Goal: Task Accomplishment & Management: Use online tool/utility

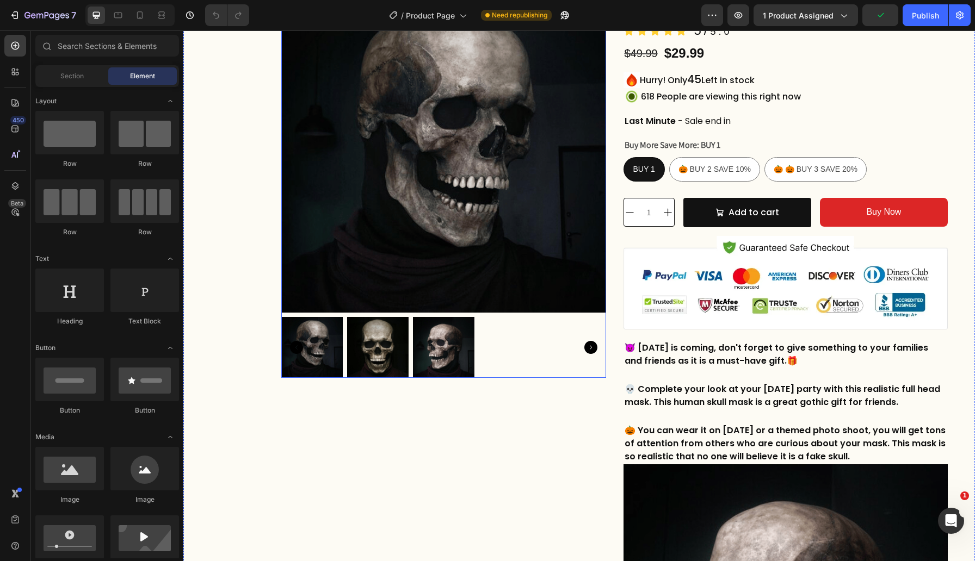
scroll to position [95, 0]
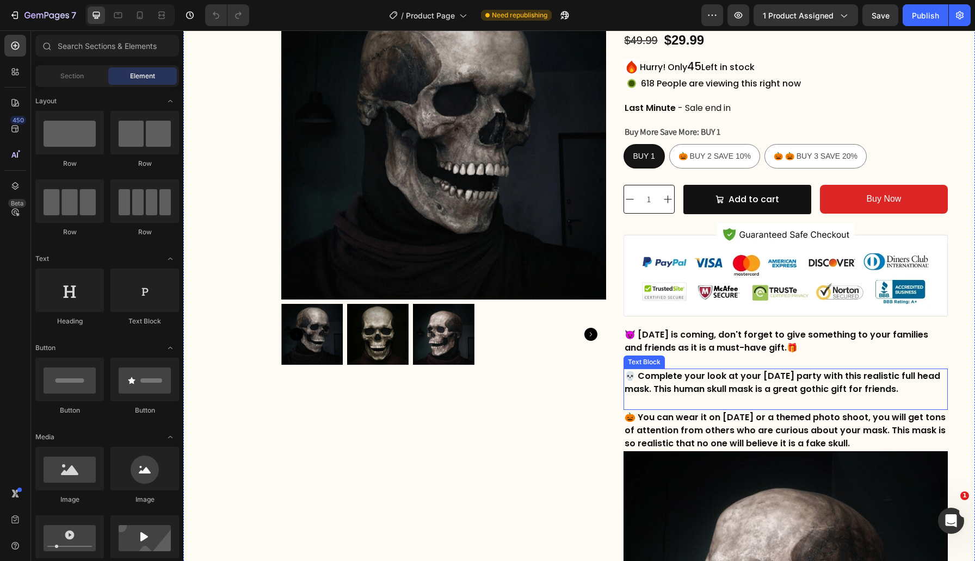
click at [722, 400] on p at bounding box center [786, 402] width 323 height 13
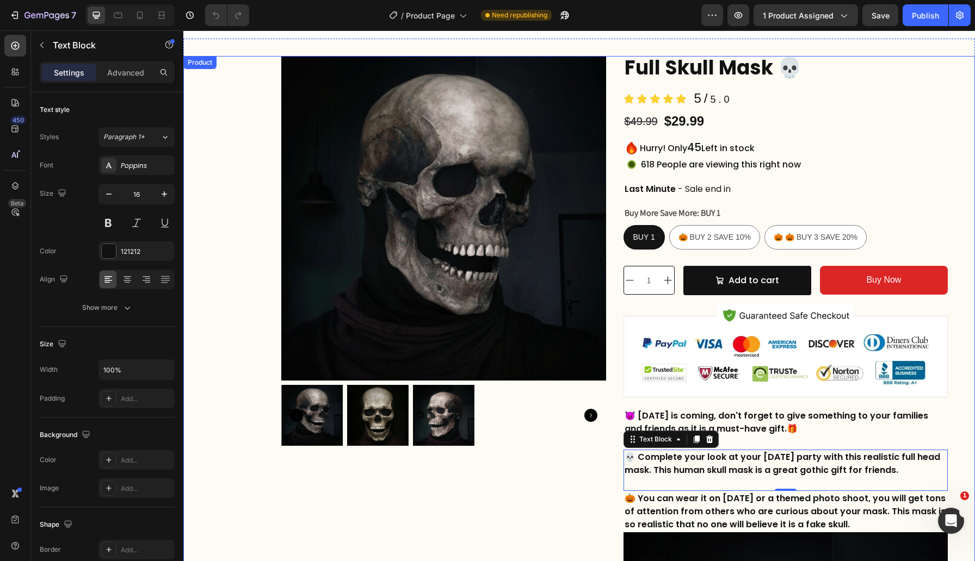
scroll to position [0, 0]
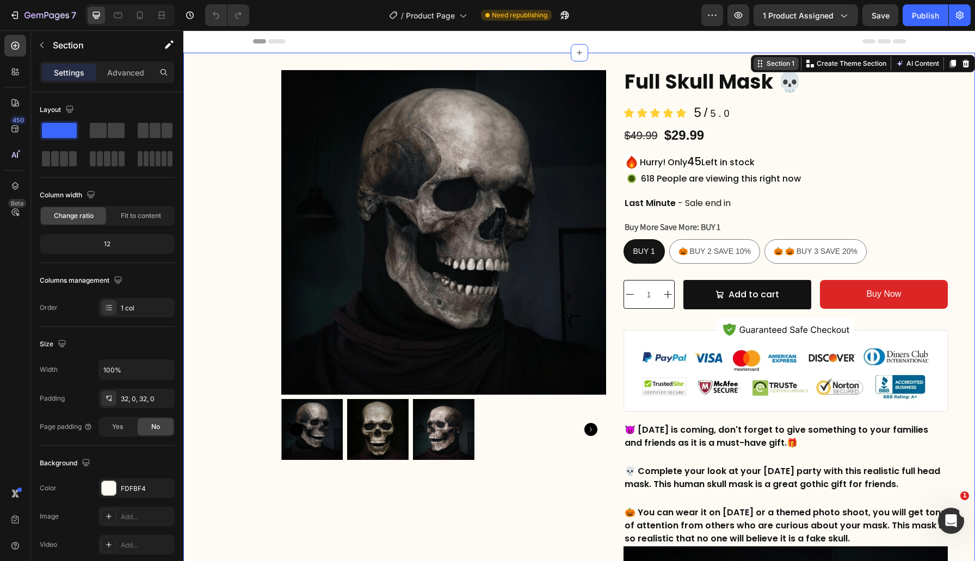
click at [781, 66] on div "Section 1" at bounding box center [780, 64] width 32 height 10
click at [763, 65] on icon at bounding box center [760, 63] width 9 height 9
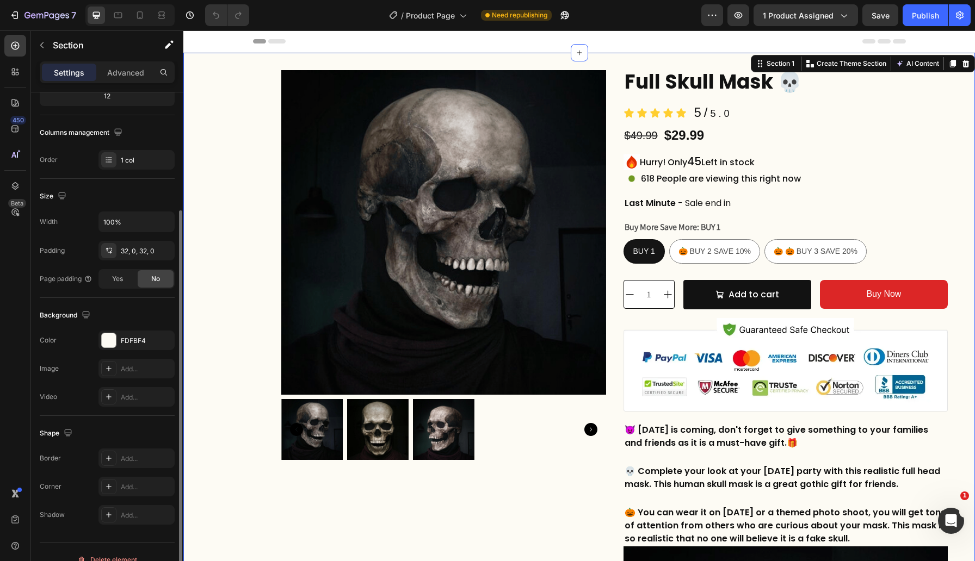
scroll to position [164, 0]
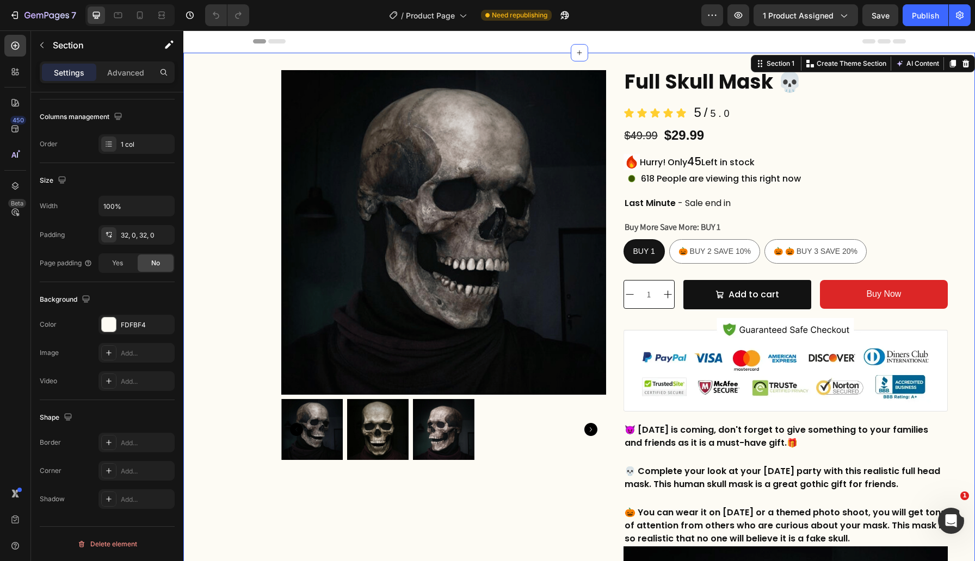
click at [781, 70] on div "Section 1 You can create reusable sections Create Theme Section AI Content Writ…" at bounding box center [863, 63] width 224 height 17
click at [780, 67] on div "Section 1" at bounding box center [780, 64] width 32 height 10
click at [771, 66] on div "Section 1" at bounding box center [780, 64] width 32 height 10
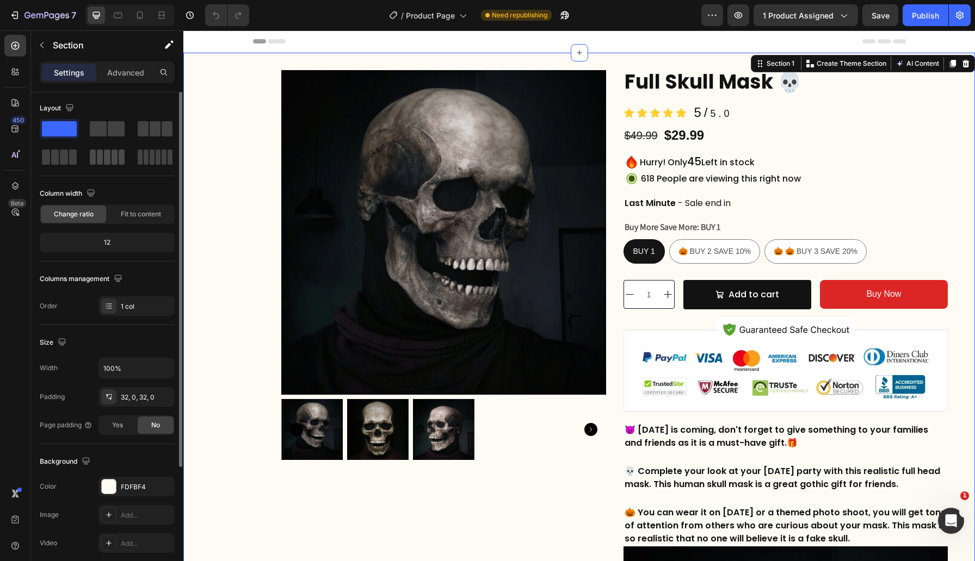
scroll to position [0, 0]
click at [130, 77] on p "Advanced" at bounding box center [125, 72] width 37 height 11
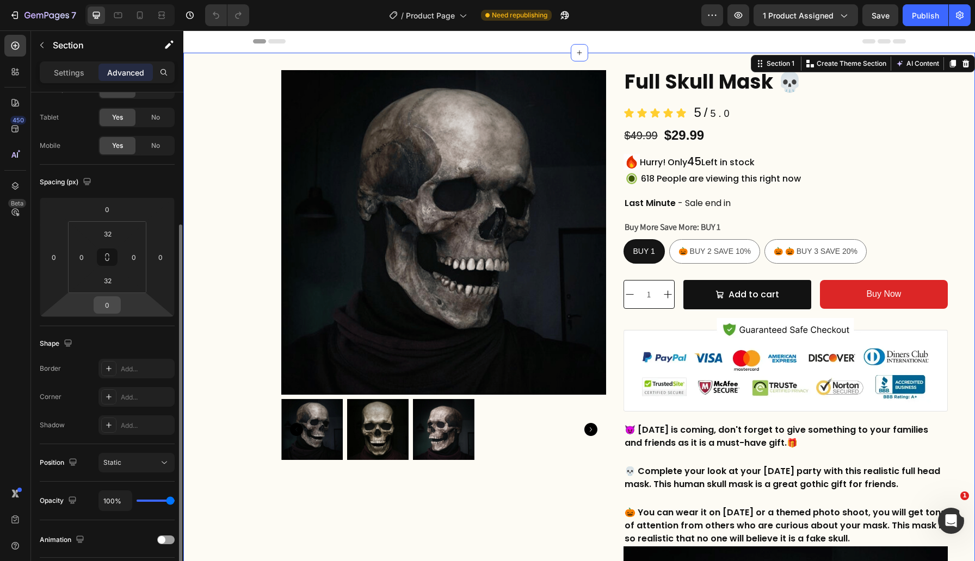
scroll to position [226, 0]
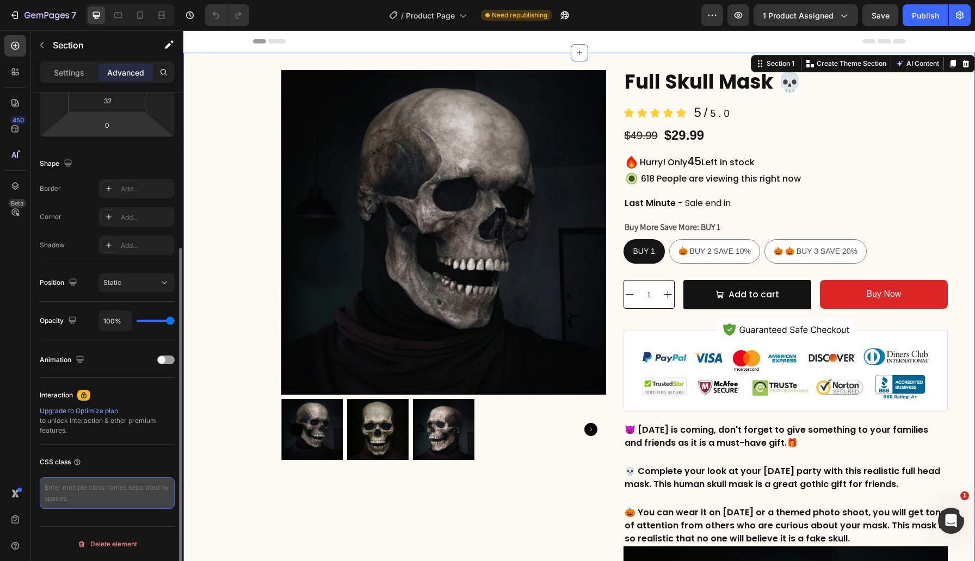
click at [70, 490] on textarea at bounding box center [107, 494] width 135 height 32
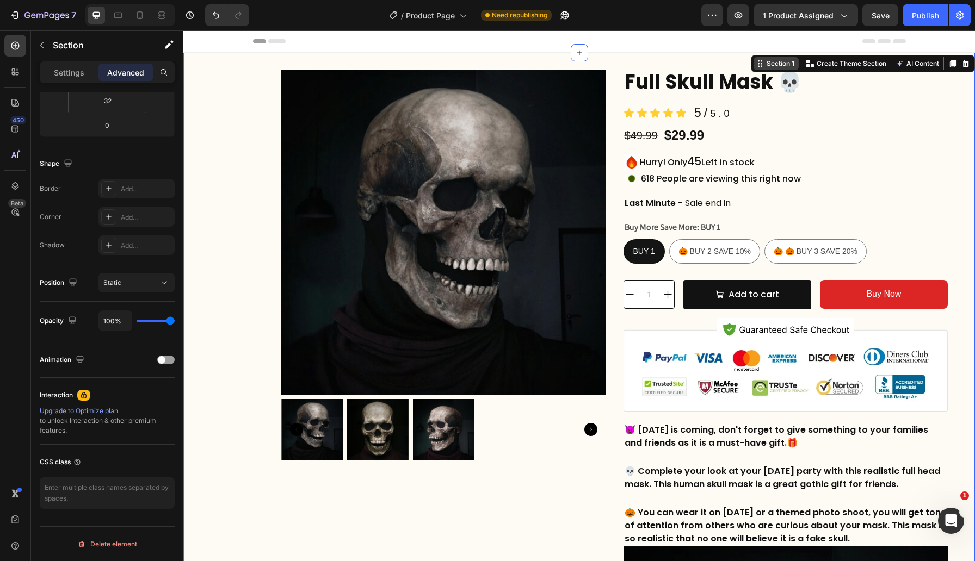
click at [766, 67] on div "Section 1" at bounding box center [780, 64] width 32 height 10
click at [761, 65] on icon at bounding box center [760, 63] width 9 height 9
